Goal: Navigation & Orientation: Find specific page/section

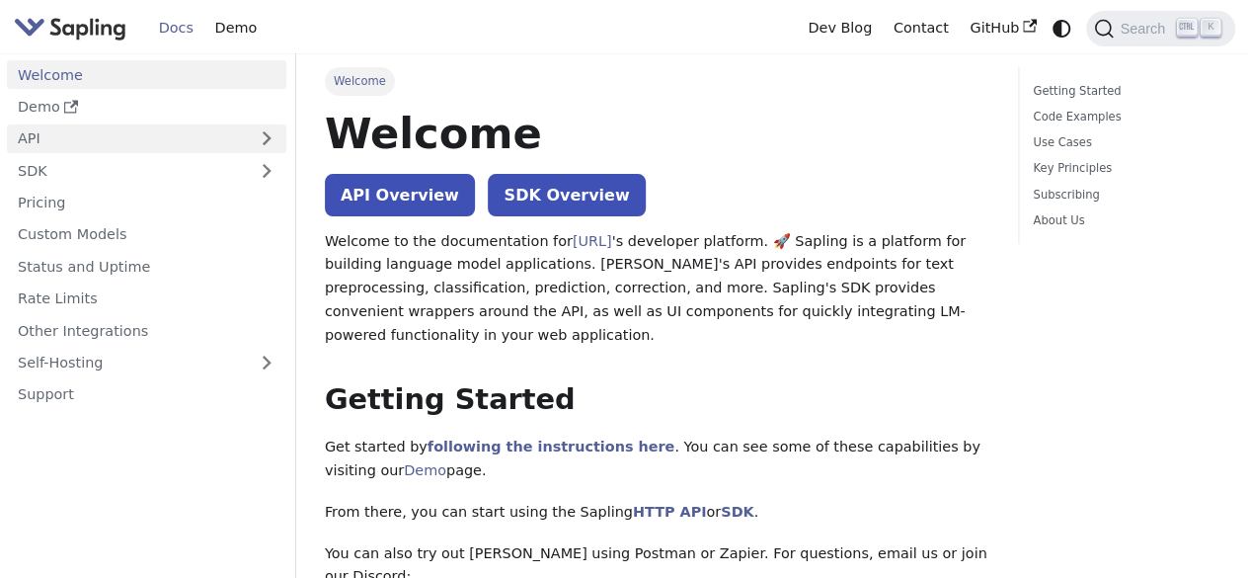
click at [79, 142] on link "API" at bounding box center [127, 138] width 240 height 29
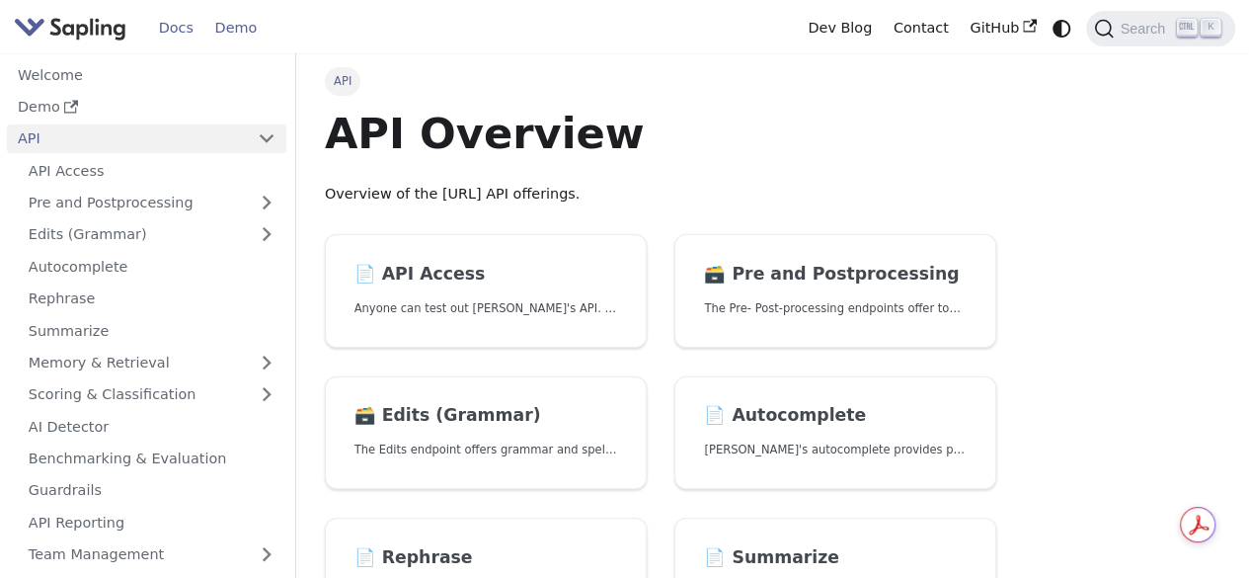
click at [239, 32] on link "Demo" at bounding box center [235, 28] width 63 height 31
